Goal: Task Accomplishment & Management: Use online tool/utility

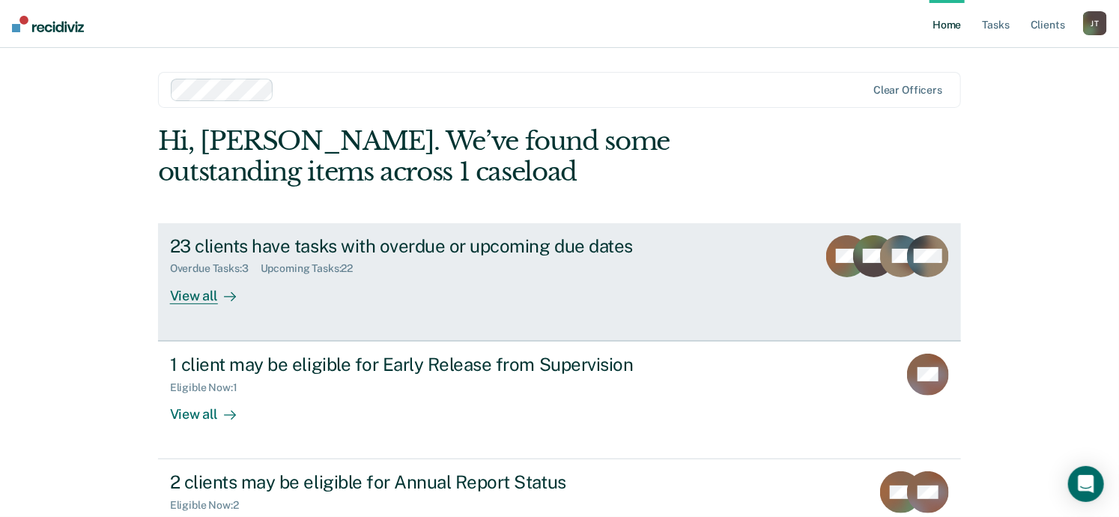
click at [196, 290] on div "View all" at bounding box center [212, 289] width 84 height 29
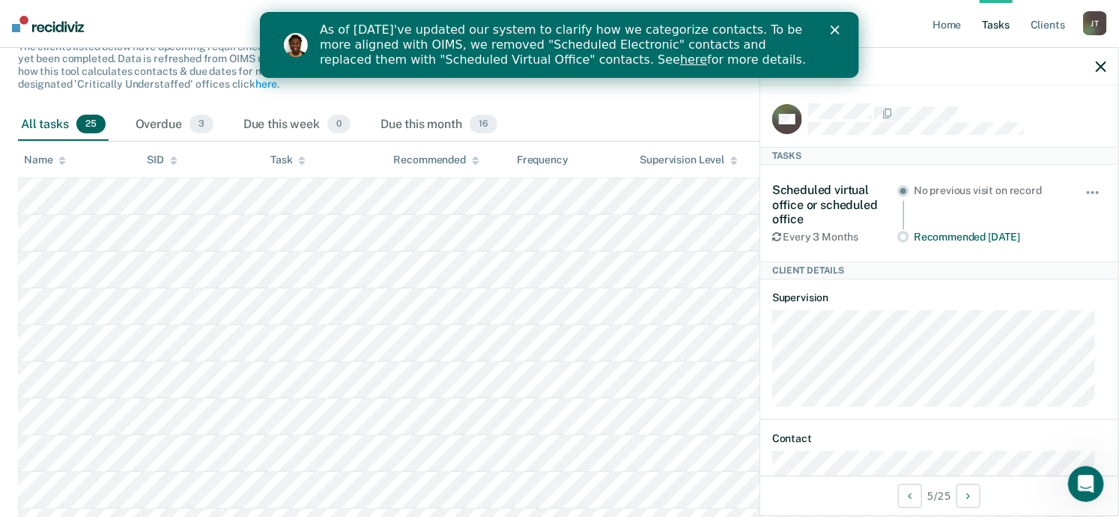
click at [1081, 185] on div "Hide from tasks list for... 7 days 30 days 90 days" at bounding box center [1093, 213] width 25 height 60
click at [1084, 183] on div "Hide from tasks list for... 7 days 30 days 90 days" at bounding box center [1093, 213] width 25 height 60
click at [1102, 67] on icon "button" at bounding box center [1101, 66] width 10 height 10
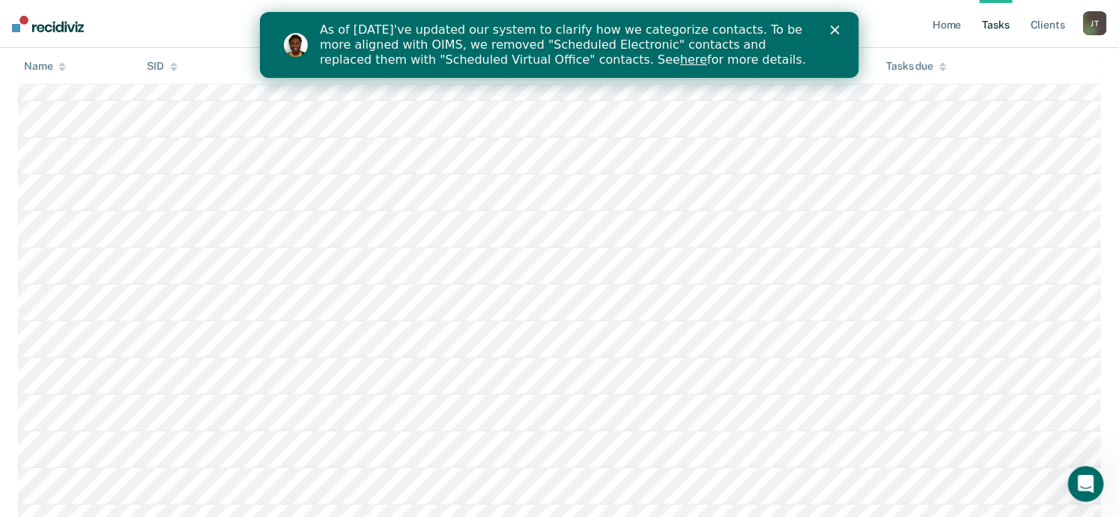
scroll to position [712, 0]
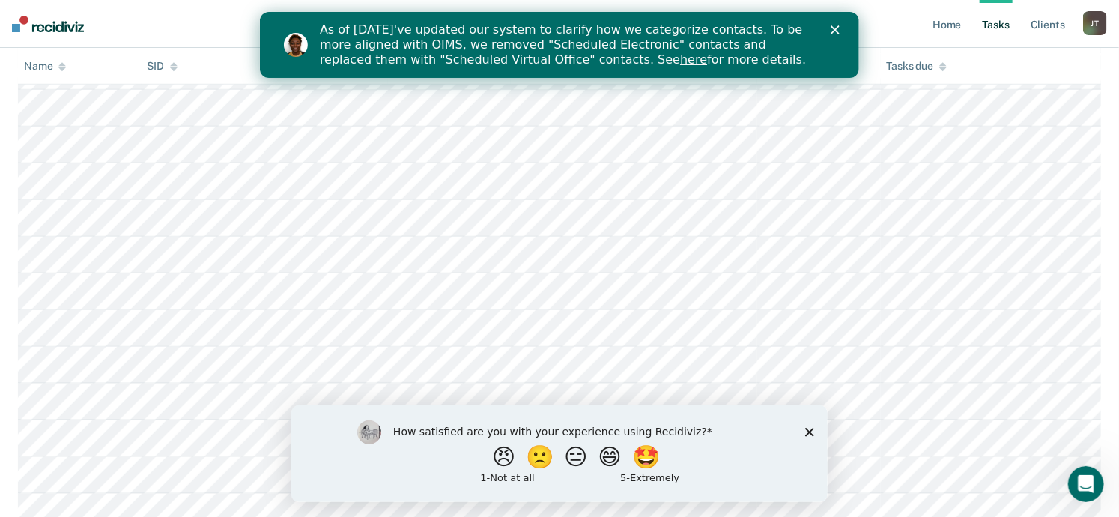
scroll to position [761, 0]
click at [806, 437] on div "How satisfied are you with your experience using Recidiviz? 😠 🙁 😑 😄 🤩 1 - Not a…" at bounding box center [559, 452] width 536 height 97
click at [808, 430] on icon "Close survey" at bounding box center [808, 431] width 9 height 9
